Goal: Information Seeking & Learning: Check status

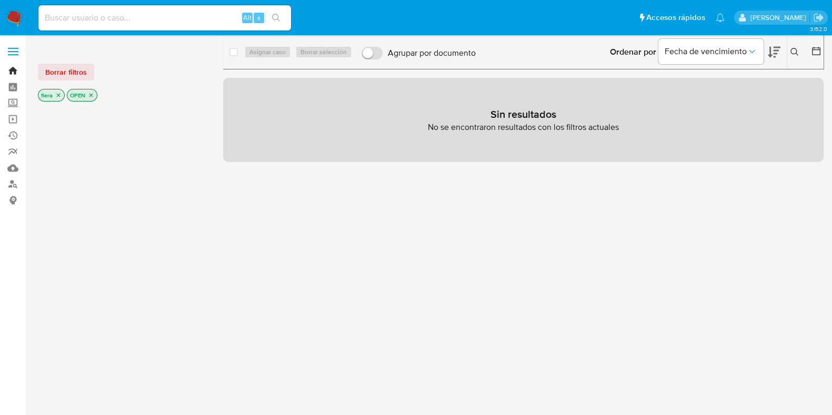
click at [13, 66] on link "Bandeja" at bounding box center [62, 71] width 125 height 16
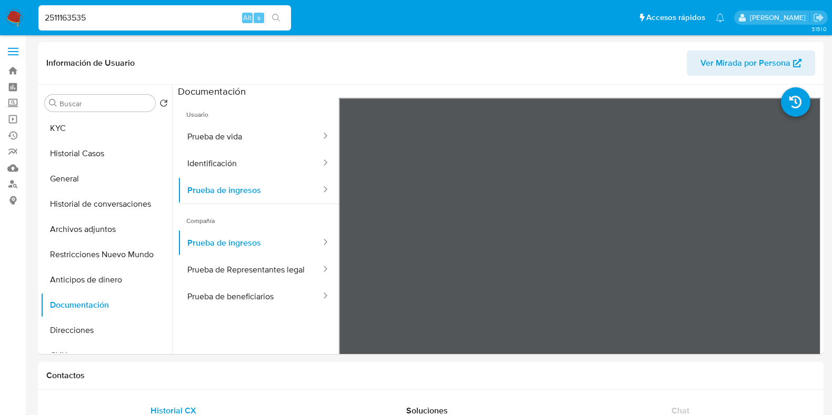
select select "10"
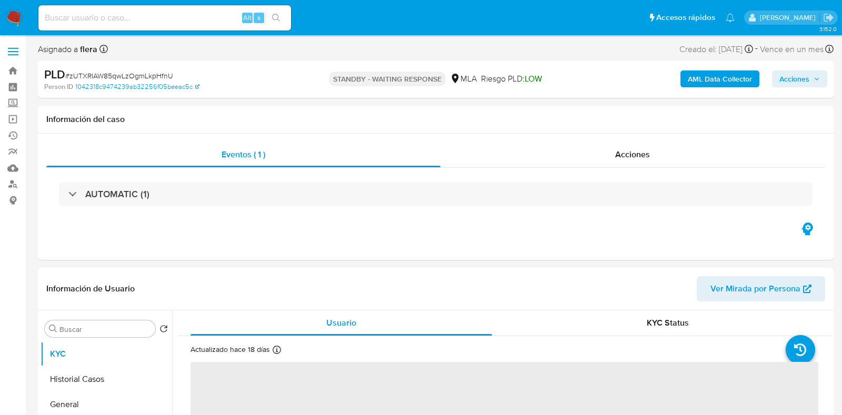
select select "10"
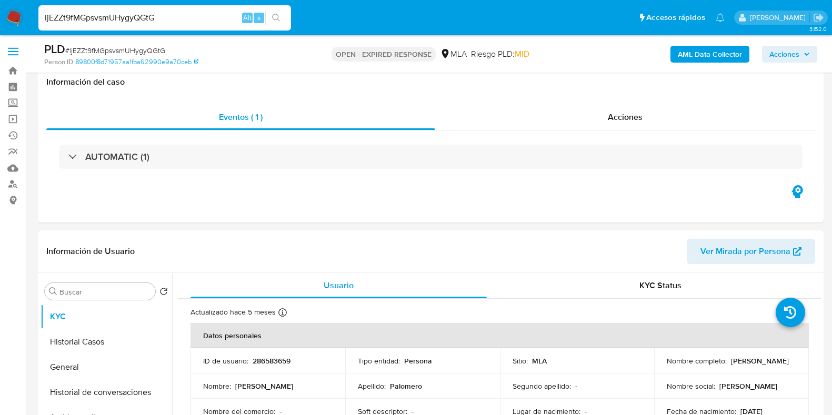
select select "10"
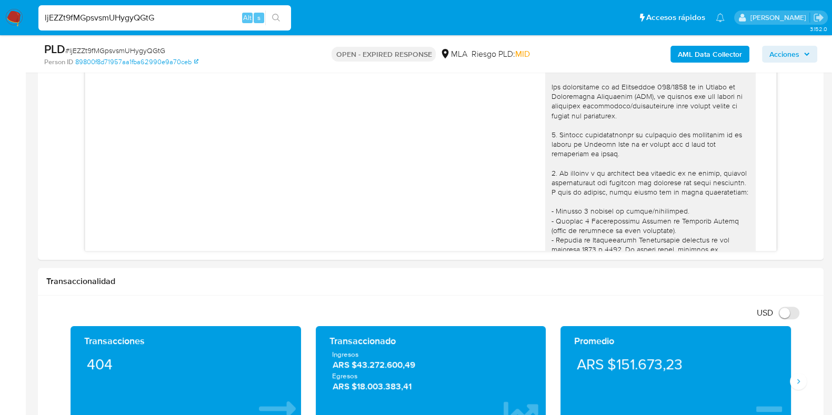
scroll to position [606, 0]
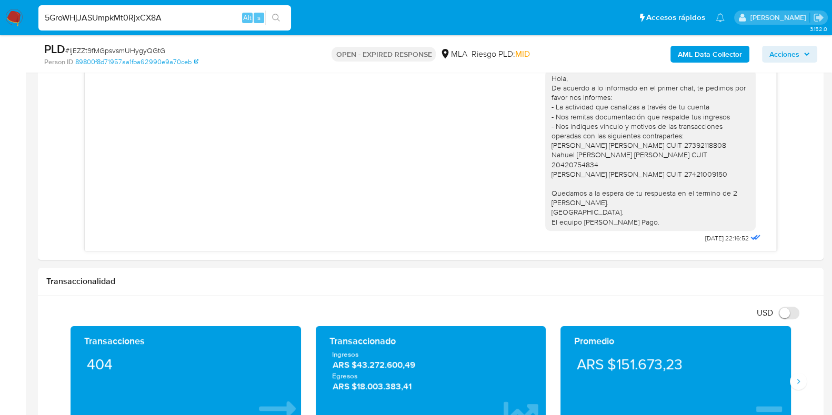
type input "5GroWHjJASUmpkMt0RjxCX8A"
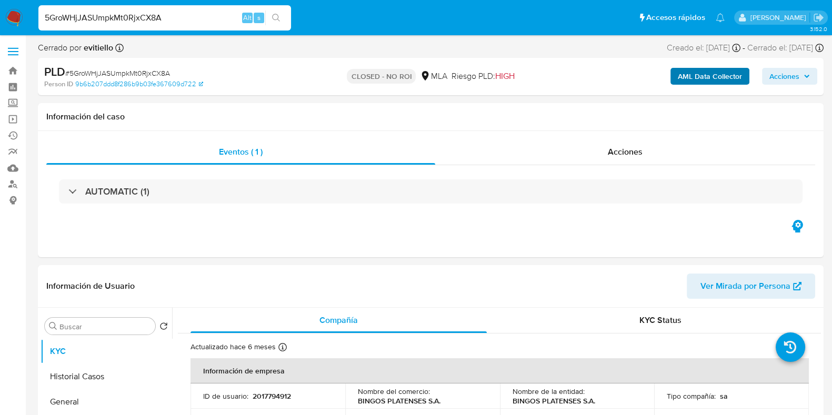
select select "10"
click at [708, 77] on b "AML Data Collector" at bounding box center [710, 76] width 64 height 17
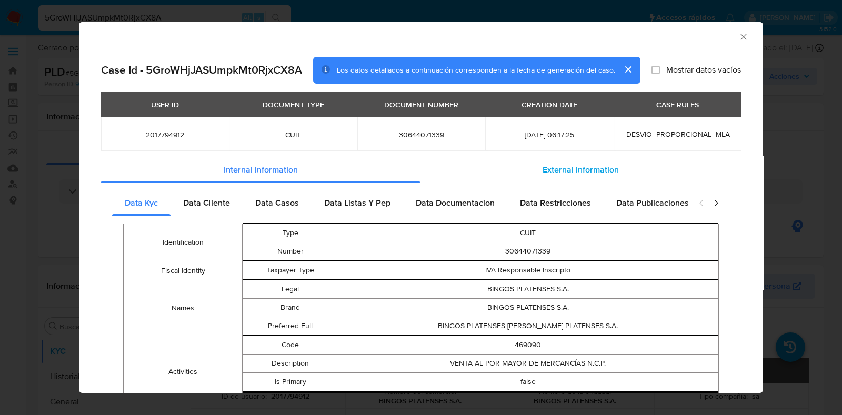
click at [581, 173] on span "External information" at bounding box center [581, 170] width 76 height 12
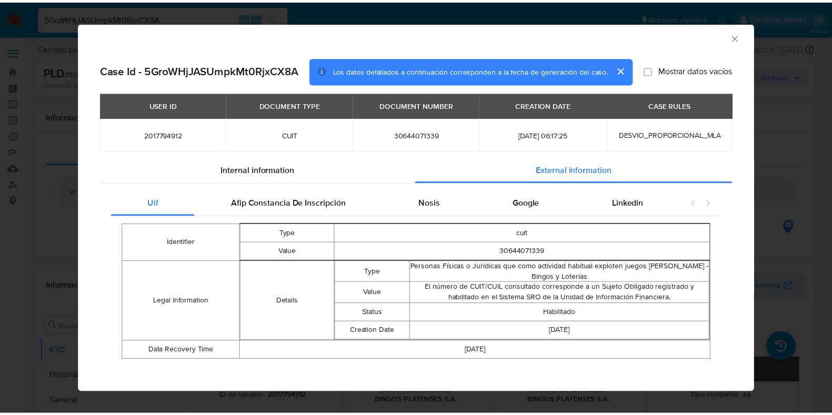
scroll to position [5, 0]
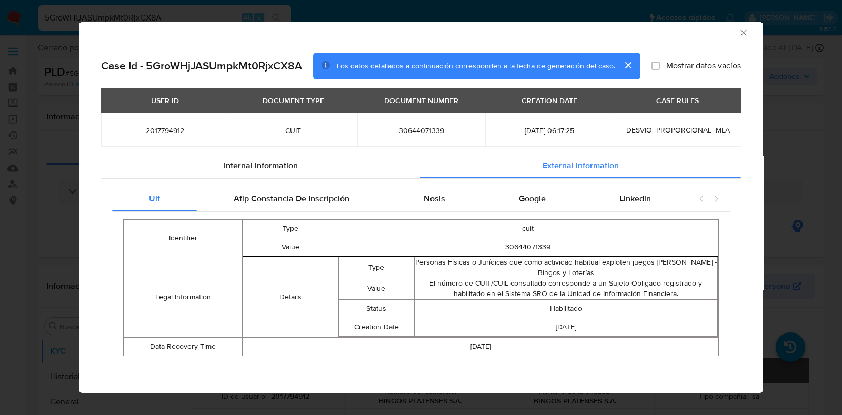
click at [740, 30] on icon "Cerrar ventana" at bounding box center [743, 32] width 6 height 6
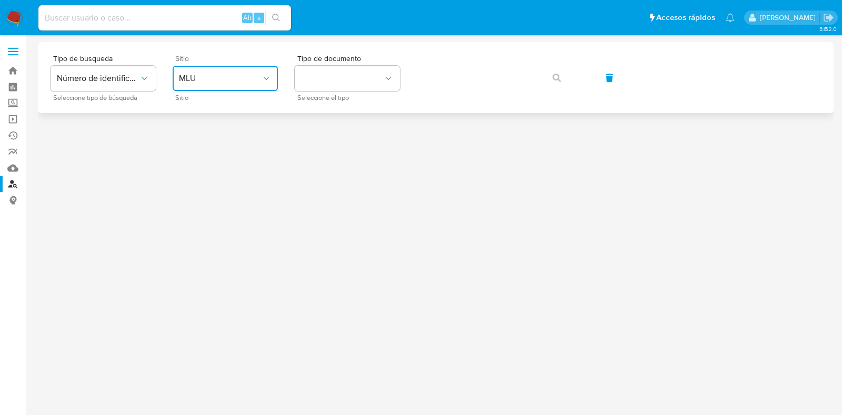
click at [245, 88] on button "MLU" at bounding box center [225, 78] width 105 height 25
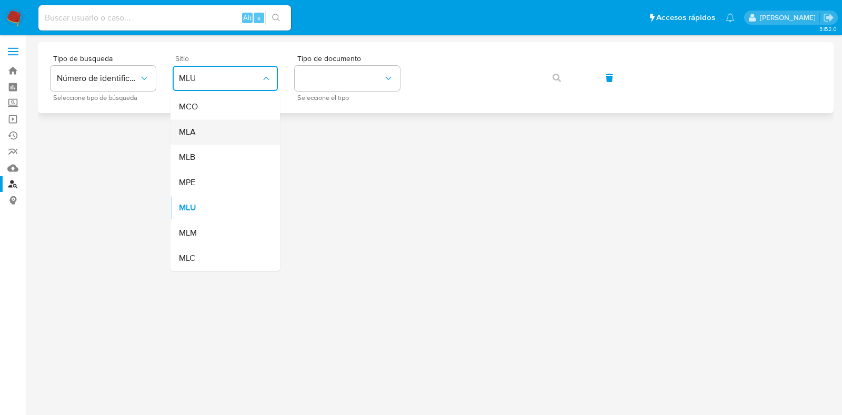
click at [238, 125] on div "MLA" at bounding box center [222, 131] width 86 height 25
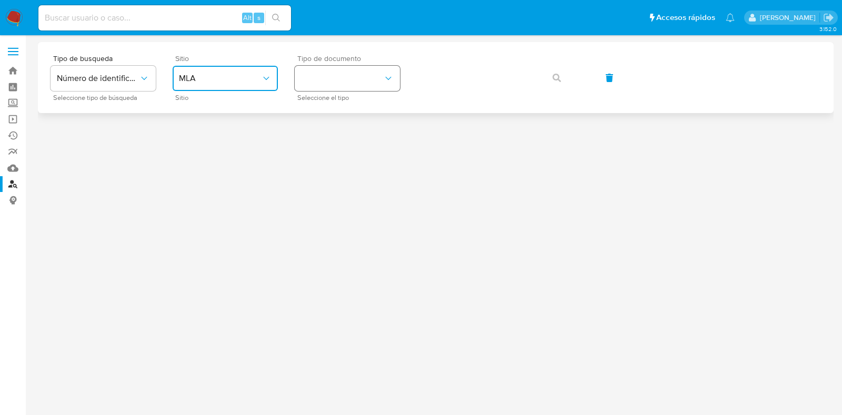
click at [322, 88] on button "identificationType" at bounding box center [347, 78] width 105 height 25
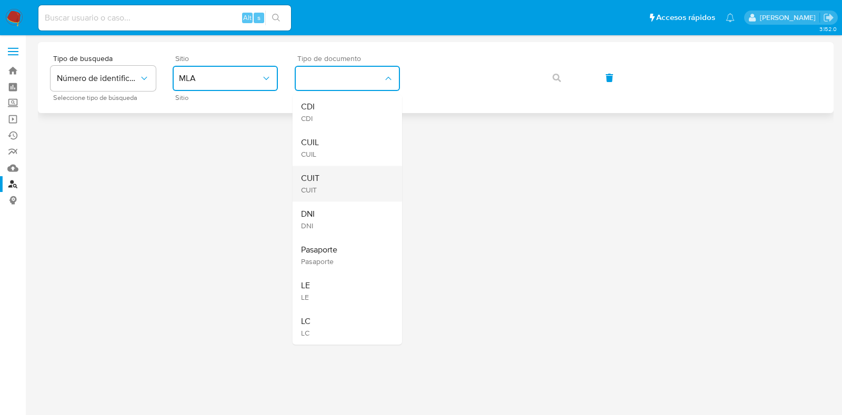
click at [337, 179] on div "CUIT CUIT" at bounding box center [344, 184] width 86 height 36
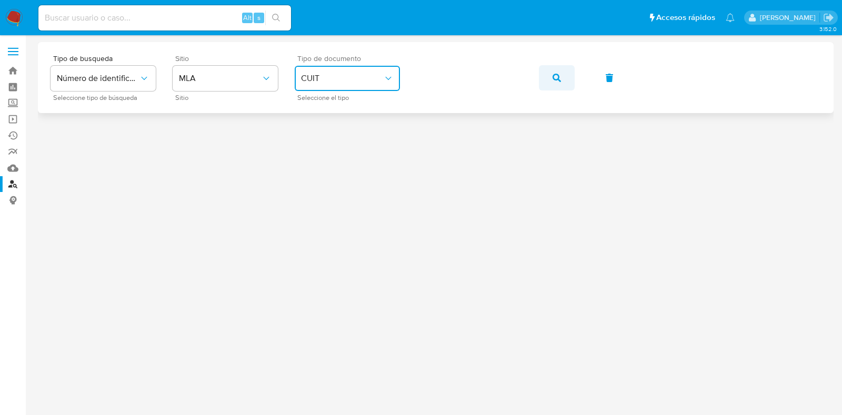
click at [539, 76] on button "button" at bounding box center [557, 77] width 36 height 25
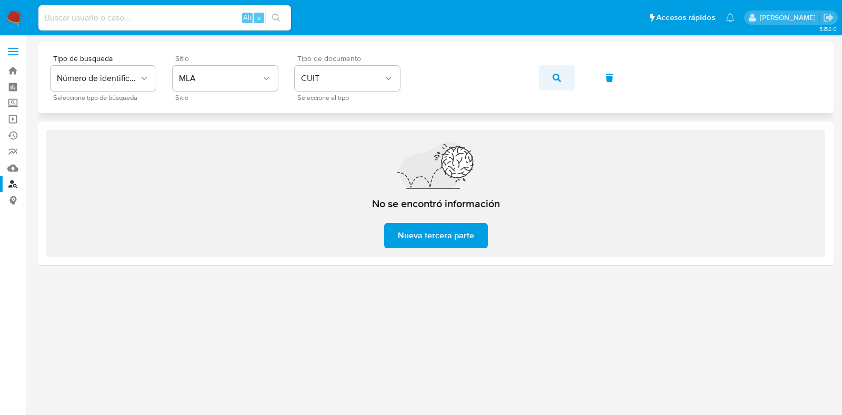
click at [553, 74] on icon "button" at bounding box center [557, 78] width 8 height 8
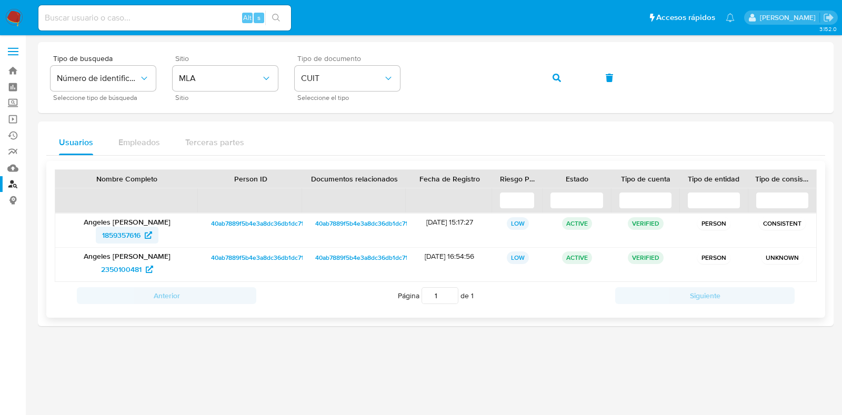
click at [110, 236] on span "1859357616" at bounding box center [121, 235] width 38 height 17
click at [122, 273] on span "2350100481" at bounding box center [121, 269] width 41 height 17
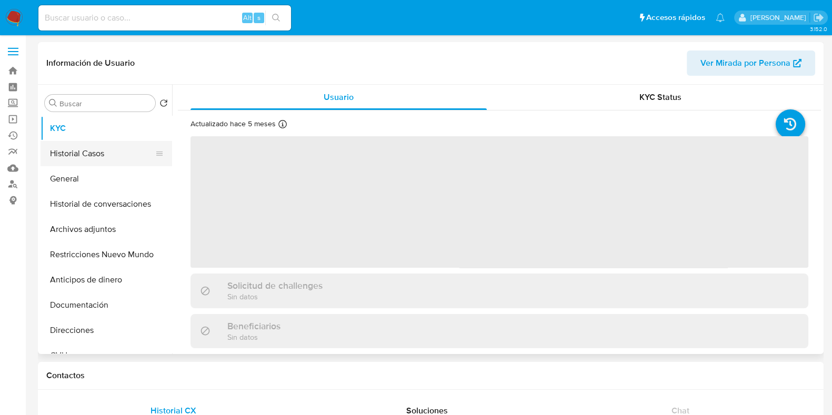
click at [107, 149] on button "Historial Casos" at bounding box center [102, 153] width 123 height 25
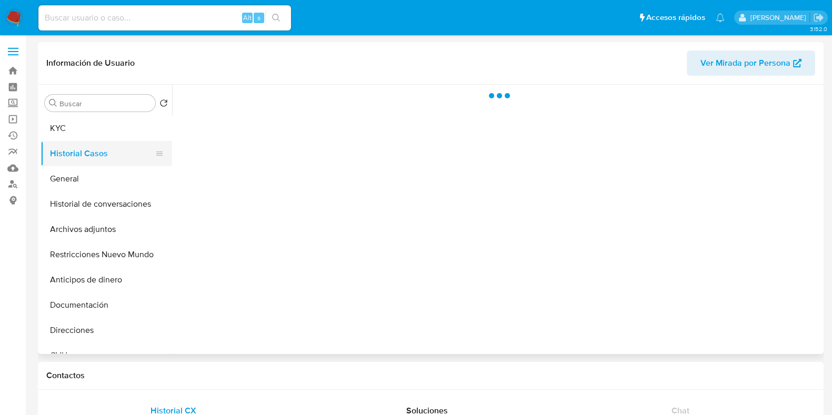
select select "10"
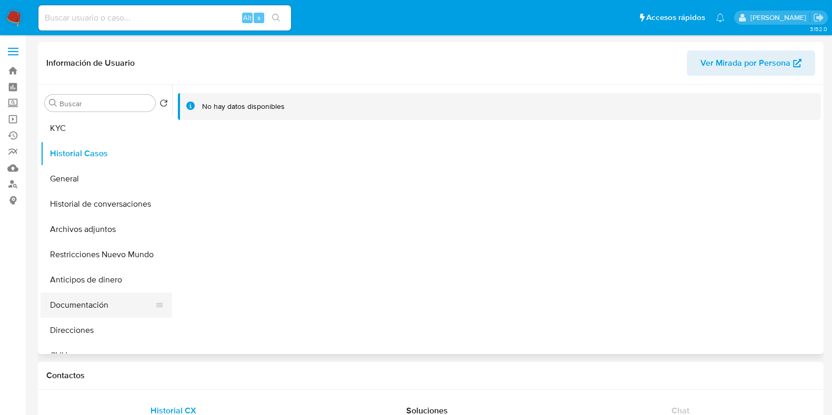
scroll to position [65, 0]
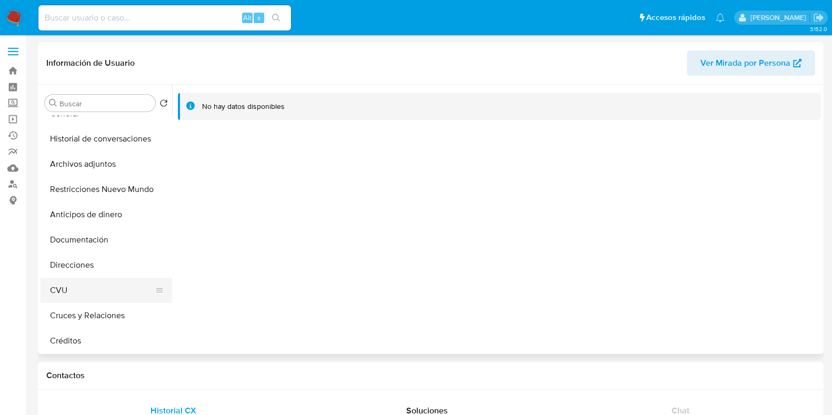
click at [100, 296] on button "CVU" at bounding box center [102, 290] width 123 height 25
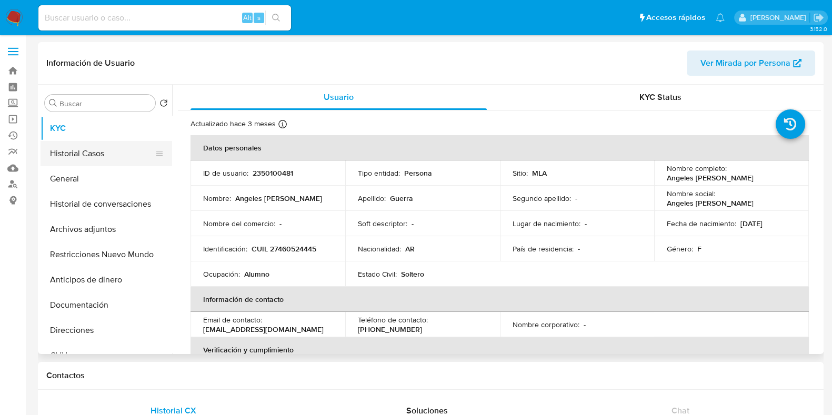
click at [112, 155] on button "Historial Casos" at bounding box center [102, 153] width 123 height 25
select select "10"
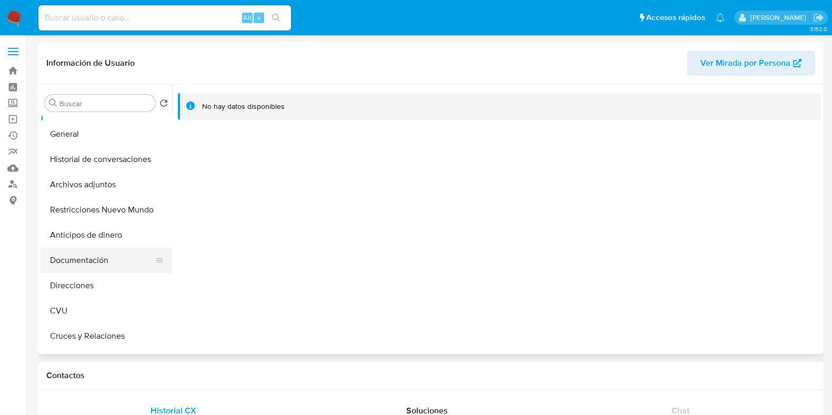
scroll to position [65, 0]
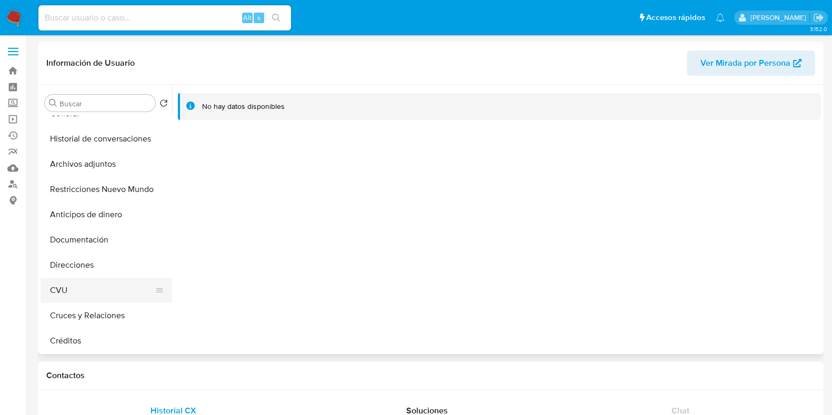
click at [92, 296] on button "CVU" at bounding box center [102, 290] width 123 height 25
